Goal: Navigation & Orientation: Understand site structure

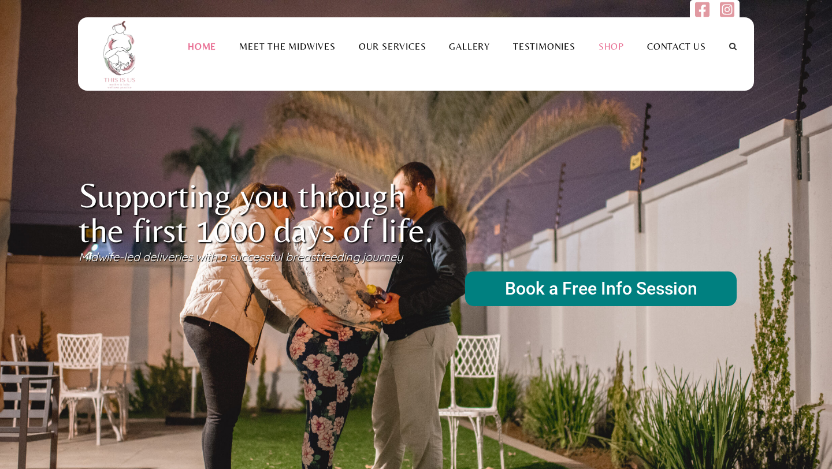
click at [614, 52] on link "Shop" at bounding box center [611, 46] width 49 height 11
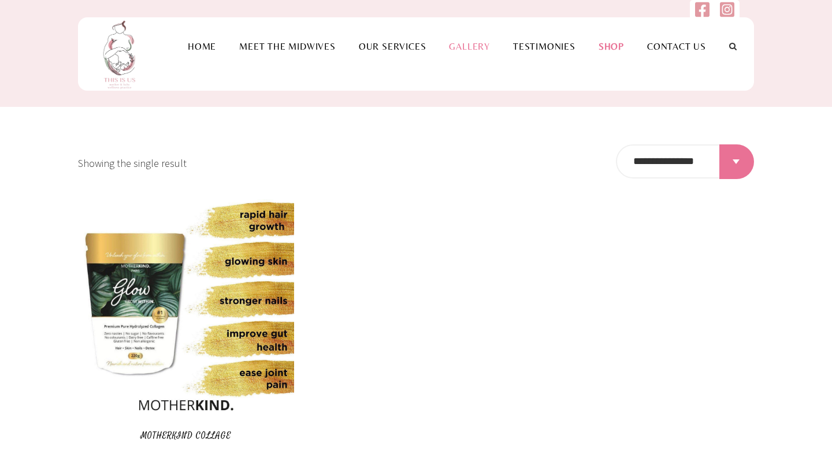
click at [479, 52] on link "Gallery" at bounding box center [470, 46] width 64 height 11
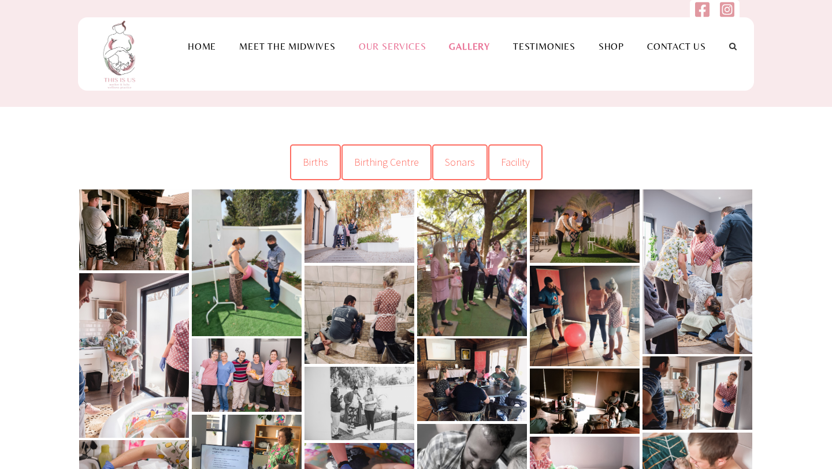
click at [391, 52] on link "Our Services" at bounding box center [392, 46] width 91 height 11
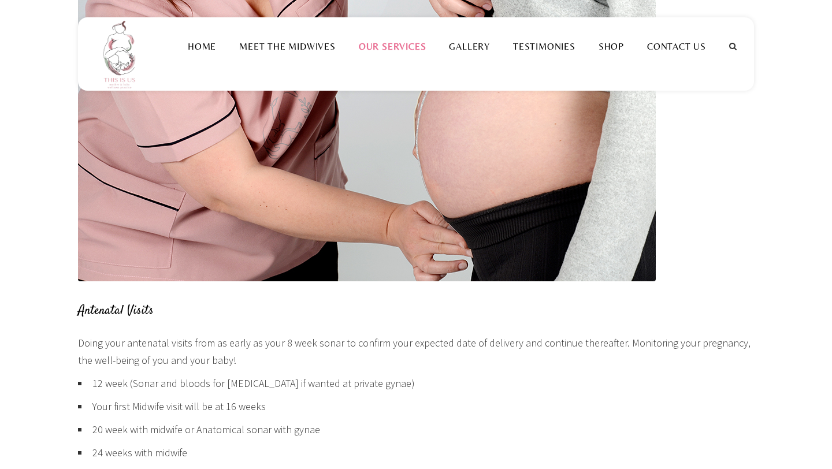
scroll to position [479, 0]
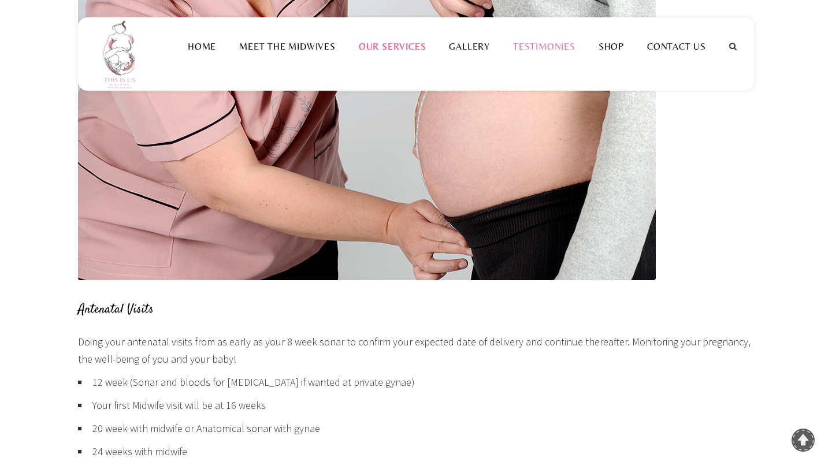
click at [554, 52] on link "Testimonies" at bounding box center [545, 46] width 86 height 11
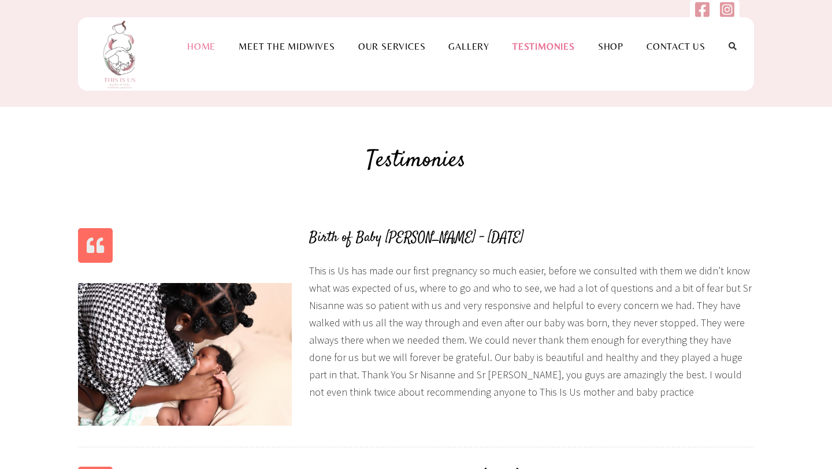
click at [201, 52] on link "Home" at bounding box center [201, 46] width 51 height 11
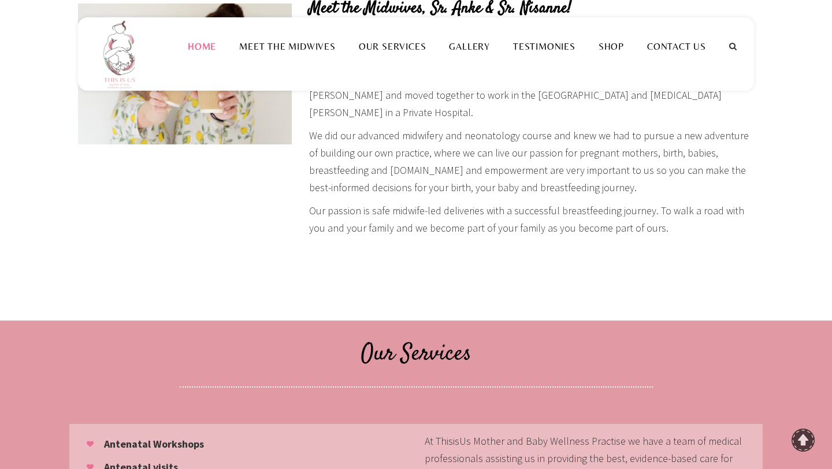
scroll to position [706, 0]
